Goal: Task Accomplishment & Management: Manage account settings

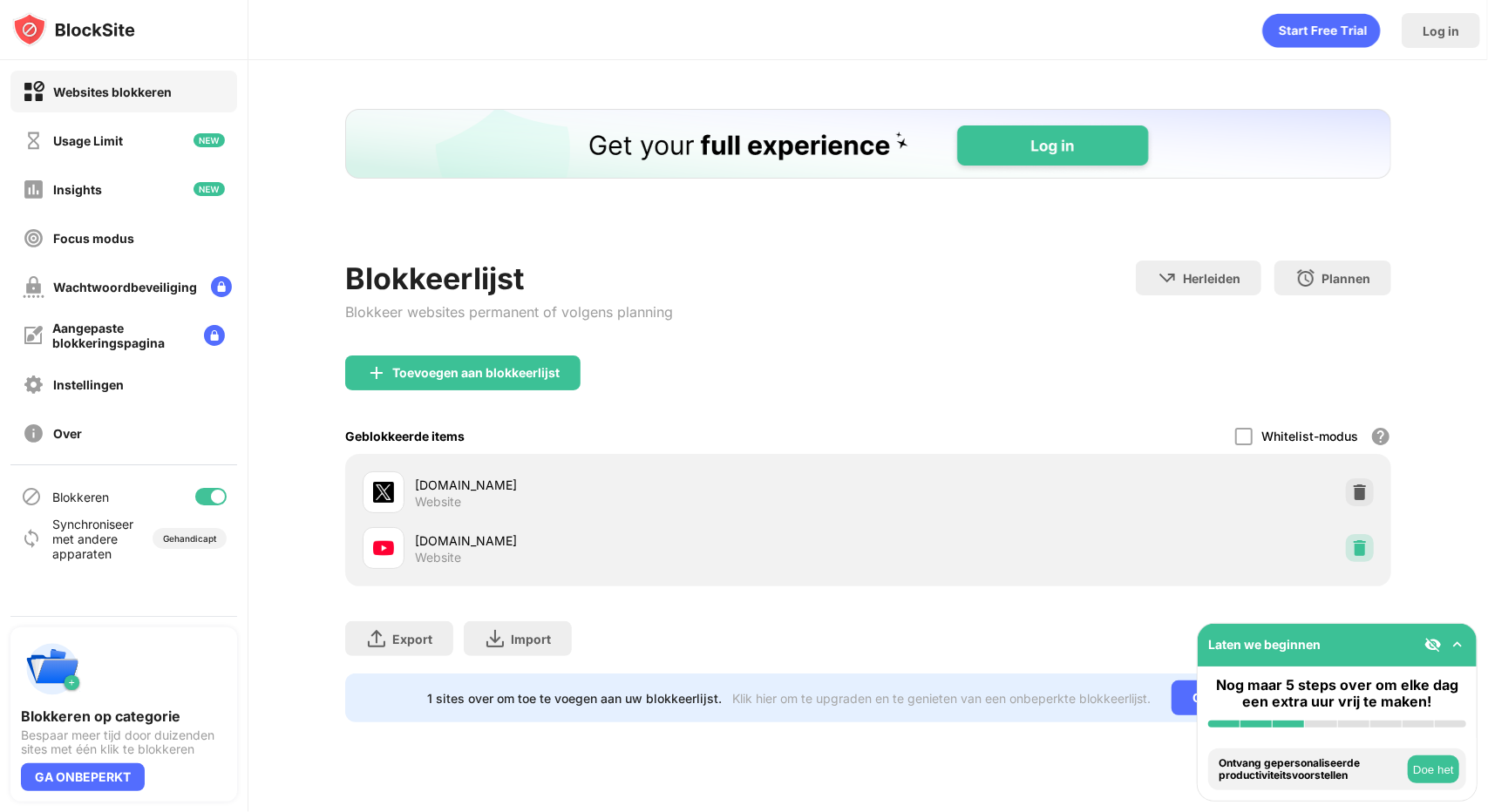
click at [1358, 553] on img at bounding box center [1360, 548] width 18 height 18
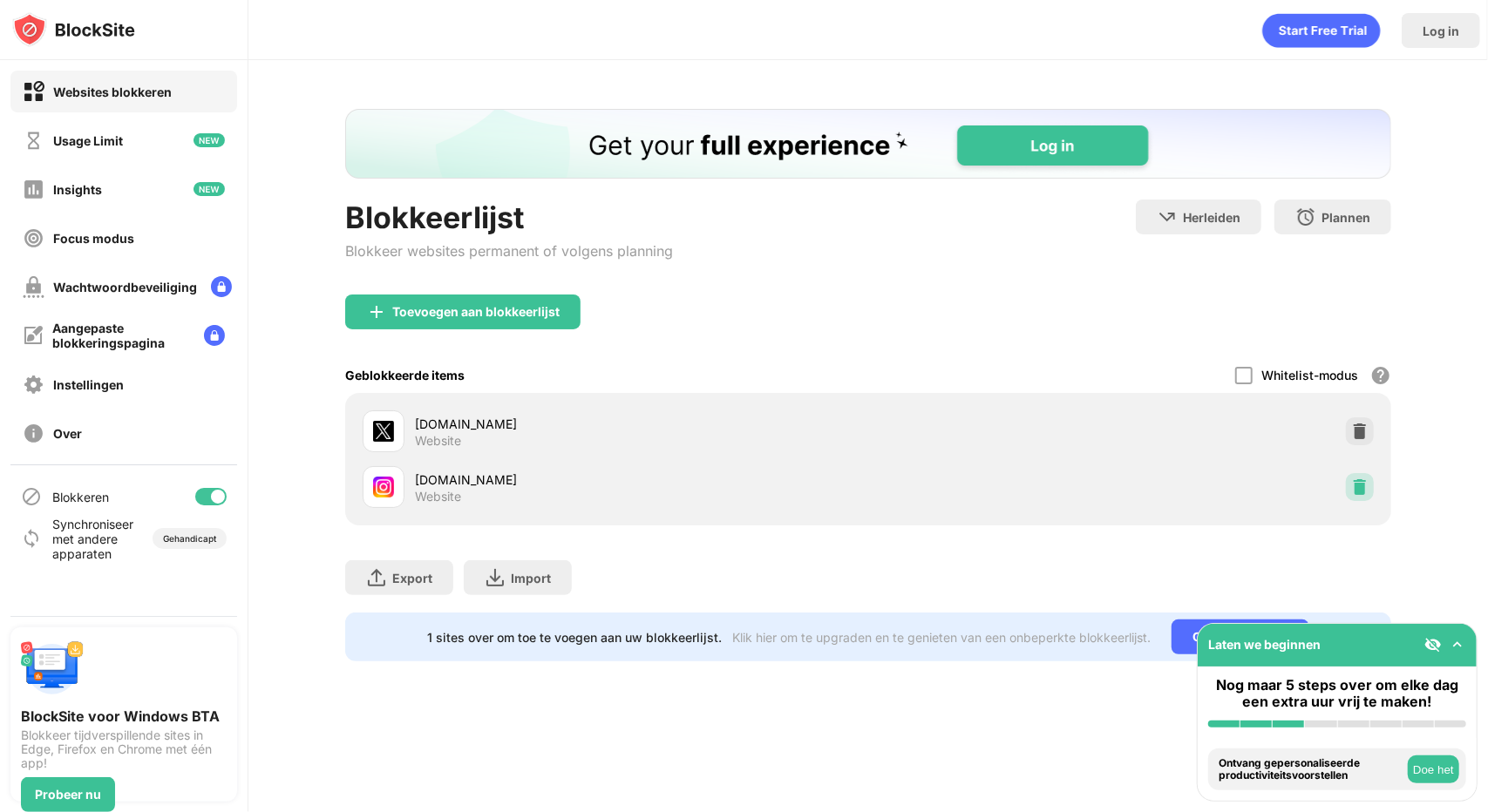
click at [1360, 491] on img at bounding box center [1360, 487] width 18 height 18
